Goal: Find specific page/section: Find specific page/section

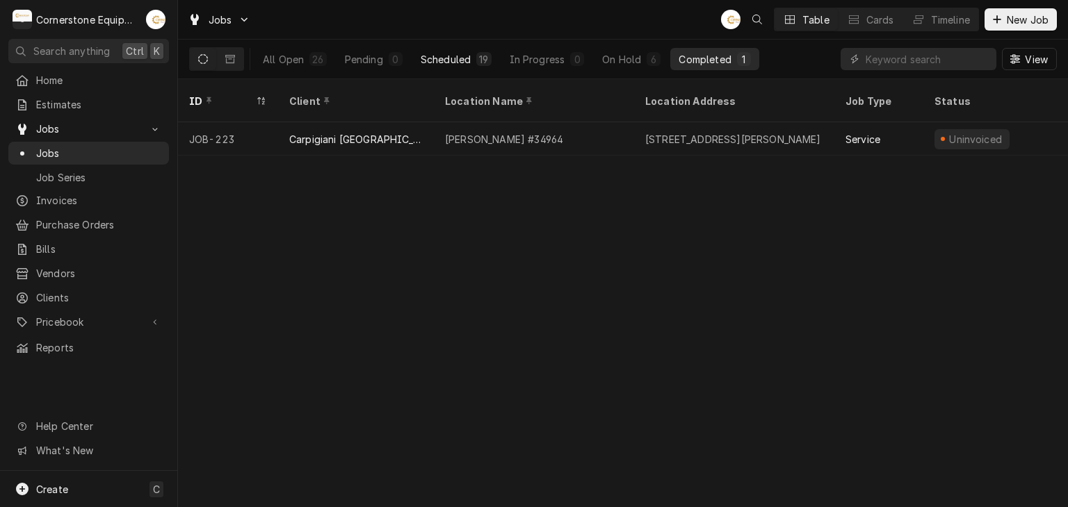
click at [431, 66] on button "Scheduled 19" at bounding box center [456, 59] width 88 height 22
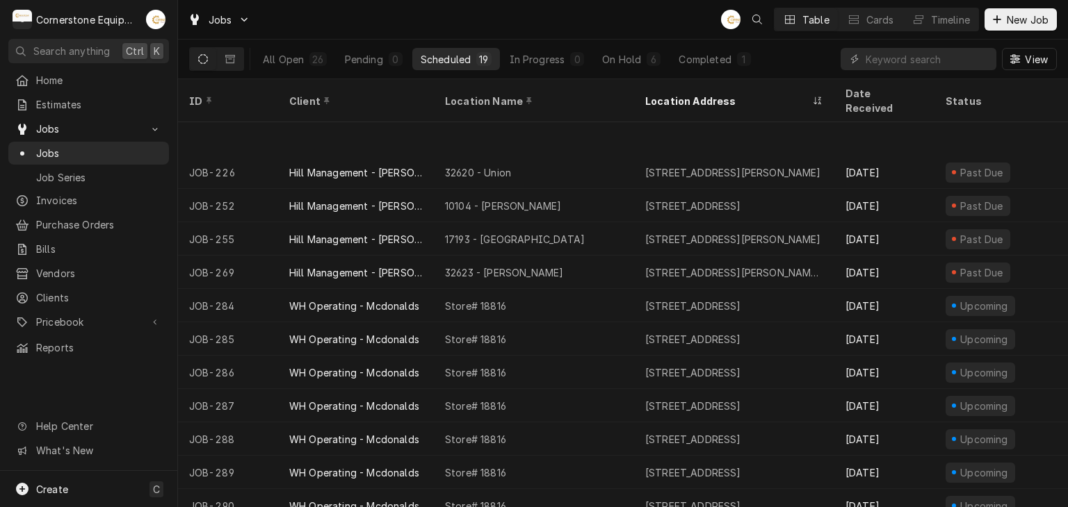
scroll to position [76, 0]
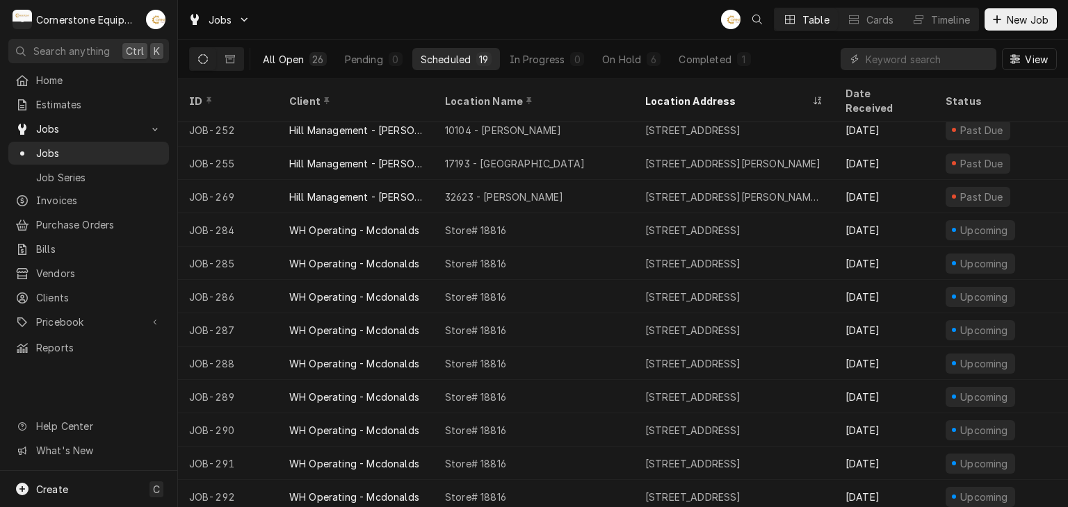
click at [272, 49] on button "All Open 26" at bounding box center [294, 59] width 81 height 22
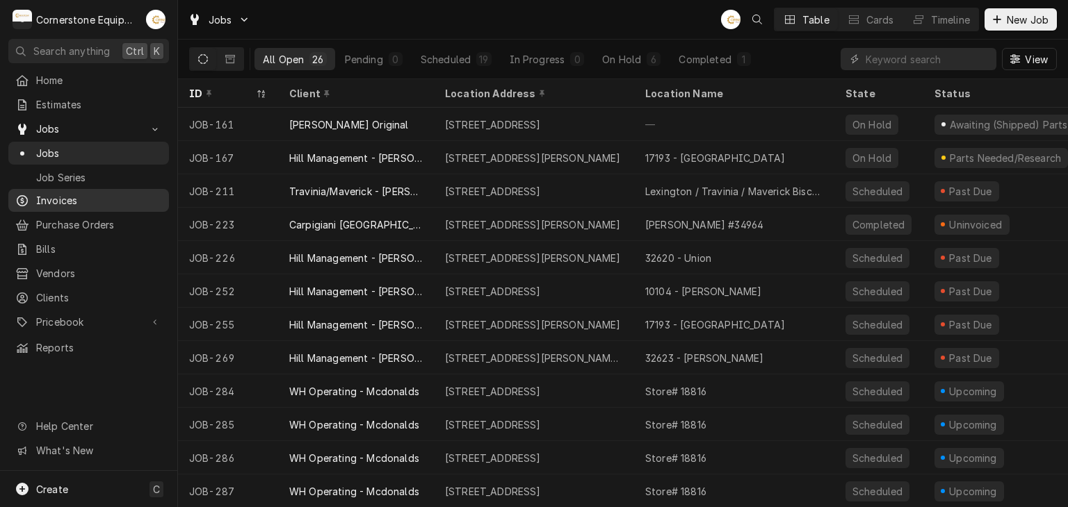
click at [97, 201] on span "Invoices" at bounding box center [99, 200] width 126 height 15
